Goal: Task Accomplishment & Management: Use online tool/utility

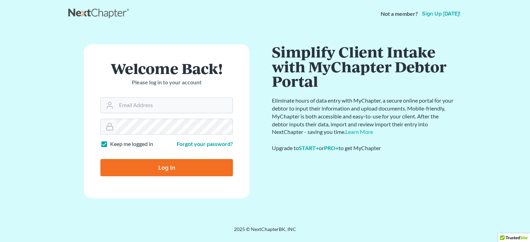
type input "[EMAIL_ADDRESS][DOMAIN_NAME]"
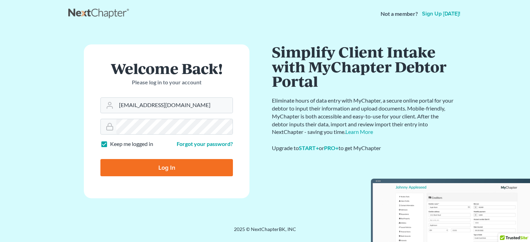
click at [149, 163] on input "Log In" at bounding box center [166, 167] width 132 height 17
type input "Thinking..."
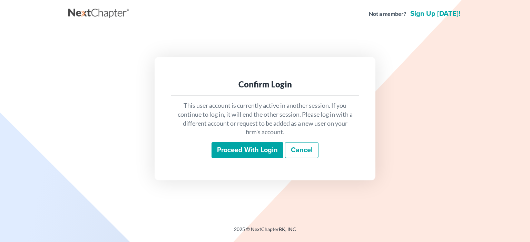
click at [249, 150] on input "Proceed with login" at bounding box center [247, 150] width 72 height 16
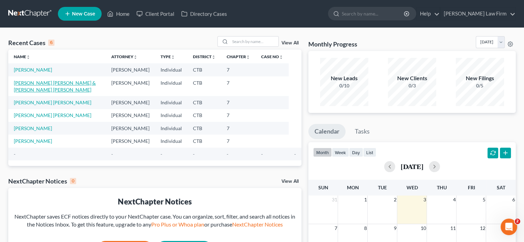
click at [43, 89] on link "[PERSON_NAME] [PERSON_NAME] & [PERSON_NAME] [PERSON_NAME]" at bounding box center [55, 86] width 82 height 13
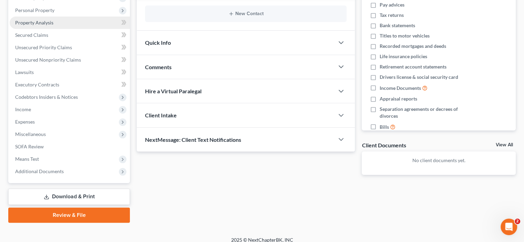
scroll to position [123, 0]
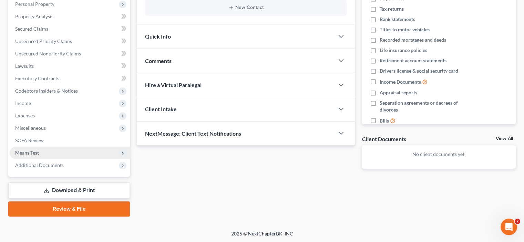
click at [27, 150] on span "Means Test" at bounding box center [27, 153] width 24 height 6
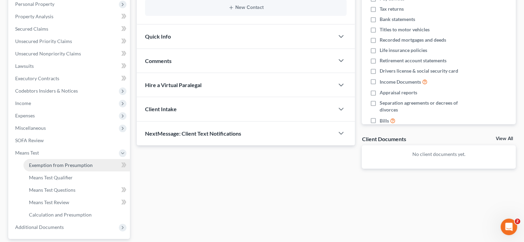
click at [73, 164] on span "Exemption from Presumption" at bounding box center [61, 165] width 64 height 6
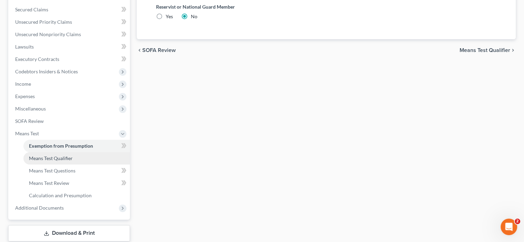
scroll to position [172, 0]
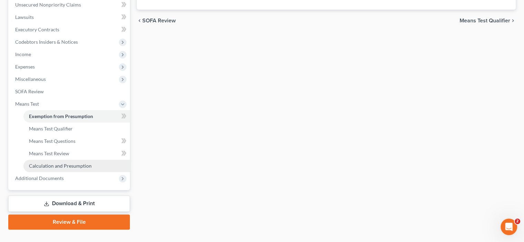
click at [53, 165] on span "Calculation and Presumption" at bounding box center [60, 166] width 63 height 6
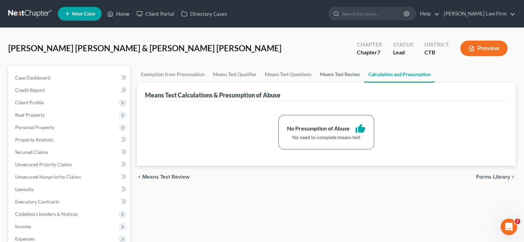
click at [339, 76] on link "Means Test Review" at bounding box center [340, 74] width 49 height 17
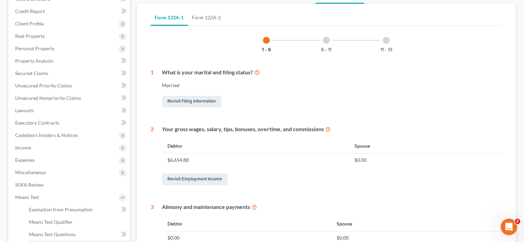
scroll to position [67, 0]
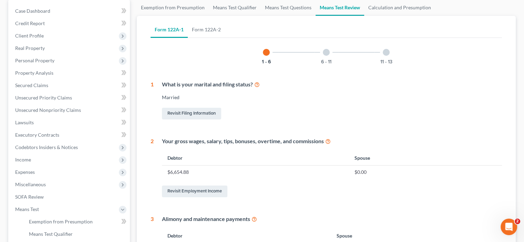
click at [325, 53] on div at bounding box center [326, 52] width 7 height 7
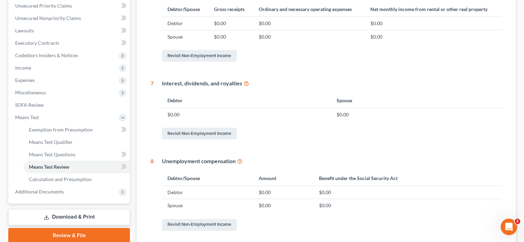
scroll to position [170, 0]
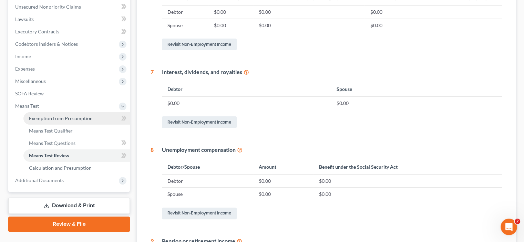
click at [52, 118] on span "Exemption from Presumption" at bounding box center [61, 118] width 64 height 6
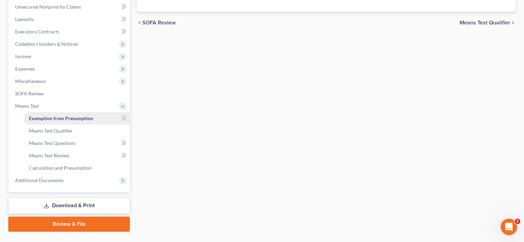
radio input "true"
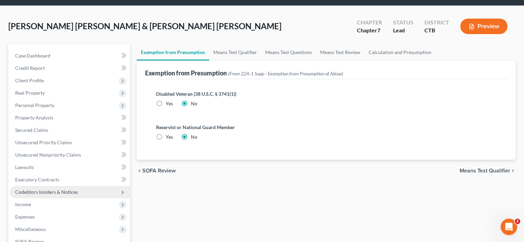
scroll to position [34, 0]
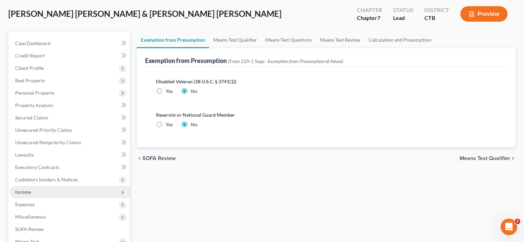
click at [26, 192] on span "Income" at bounding box center [23, 192] width 16 height 6
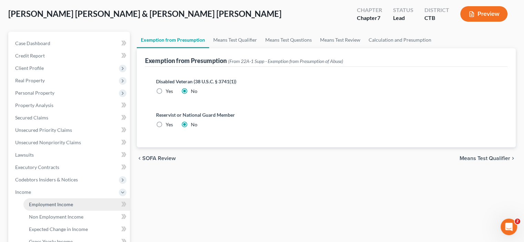
click at [46, 205] on span "Employment Income" at bounding box center [51, 205] width 44 height 6
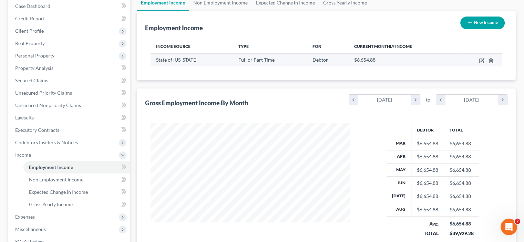
scroll to position [103, 0]
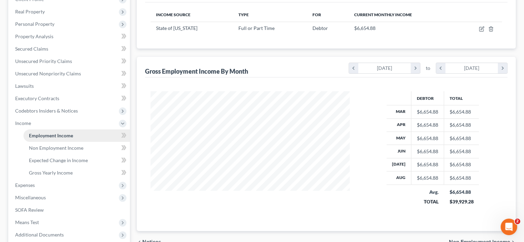
click at [61, 133] on span "Employment Income" at bounding box center [51, 136] width 44 height 6
